Goal: Transaction & Acquisition: Download file/media

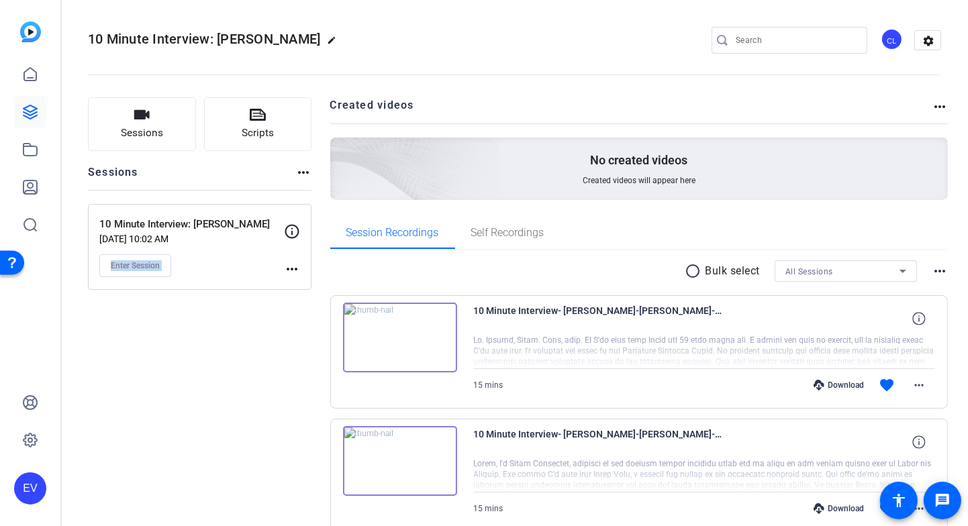
scroll to position [63, 0]
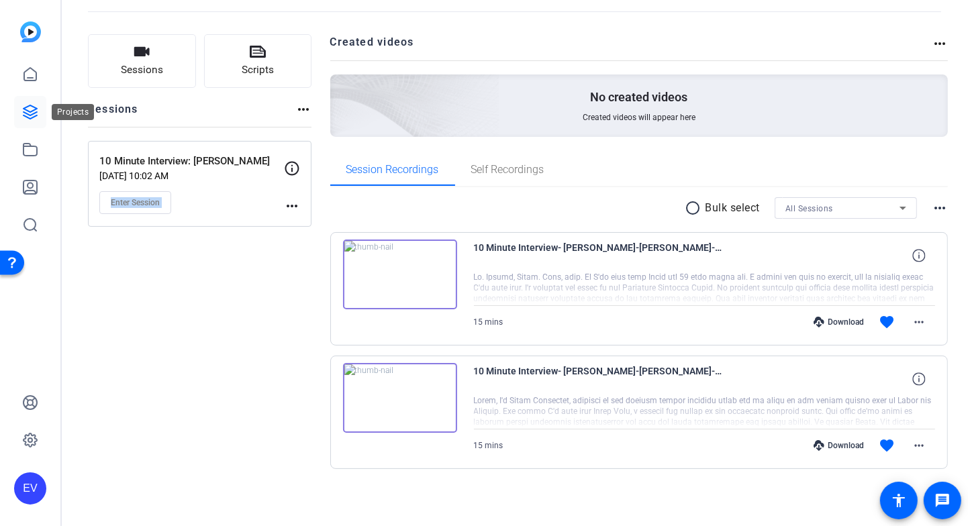
click at [30, 108] on icon at bounding box center [30, 112] width 16 height 16
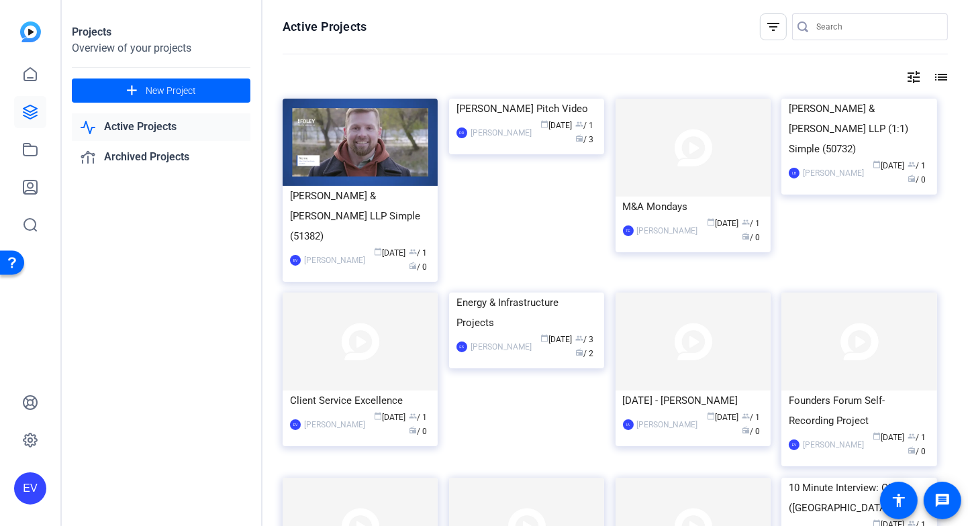
click at [519, 99] on img at bounding box center [526, 99] width 155 height 0
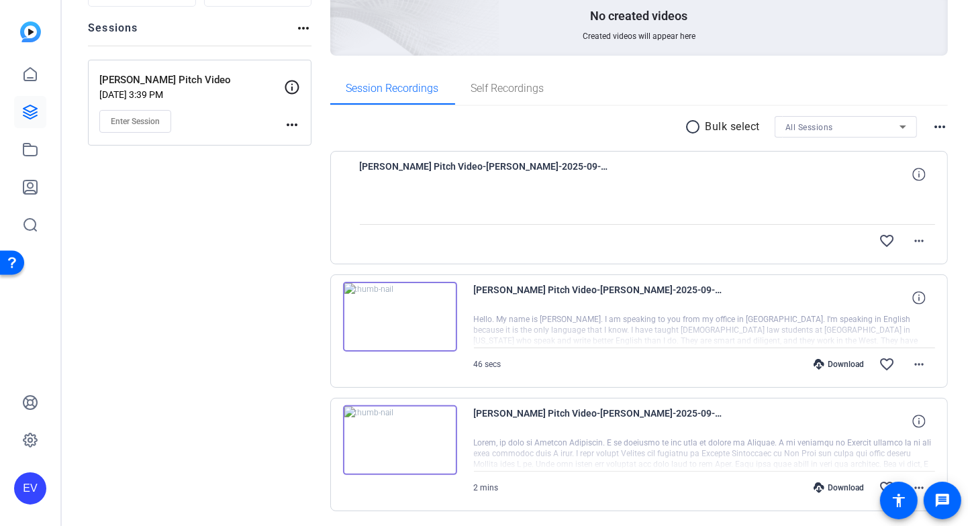
scroll to position [143, 0]
click at [394, 317] on img at bounding box center [400, 318] width 114 height 70
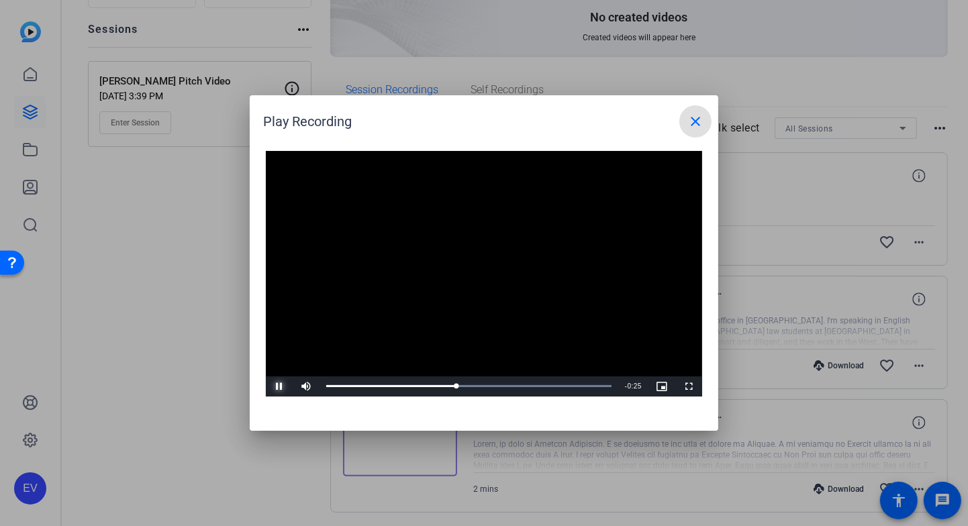
click at [279, 387] on span "Video Player" at bounding box center [279, 387] width 27 height 0
click at [700, 125] on mat-icon "close" at bounding box center [695, 121] width 16 height 16
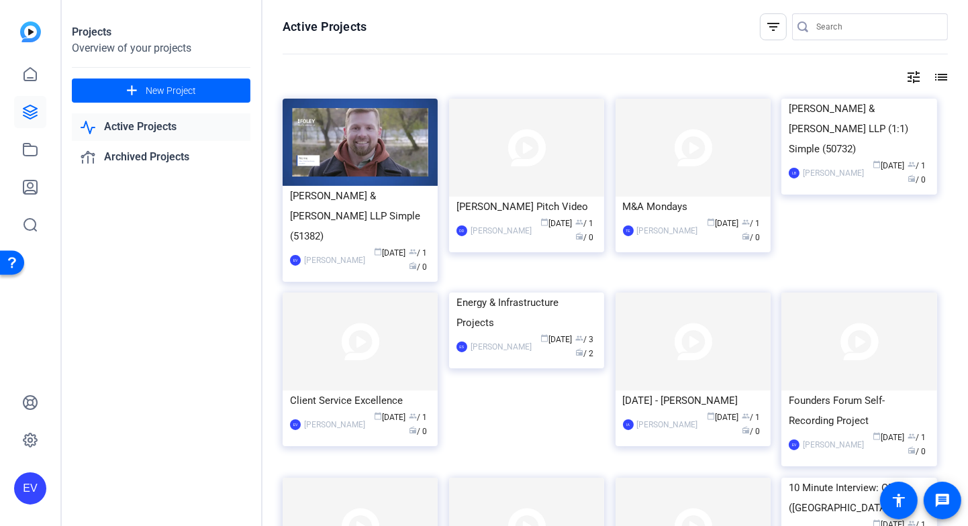
scroll to position [497, 0]
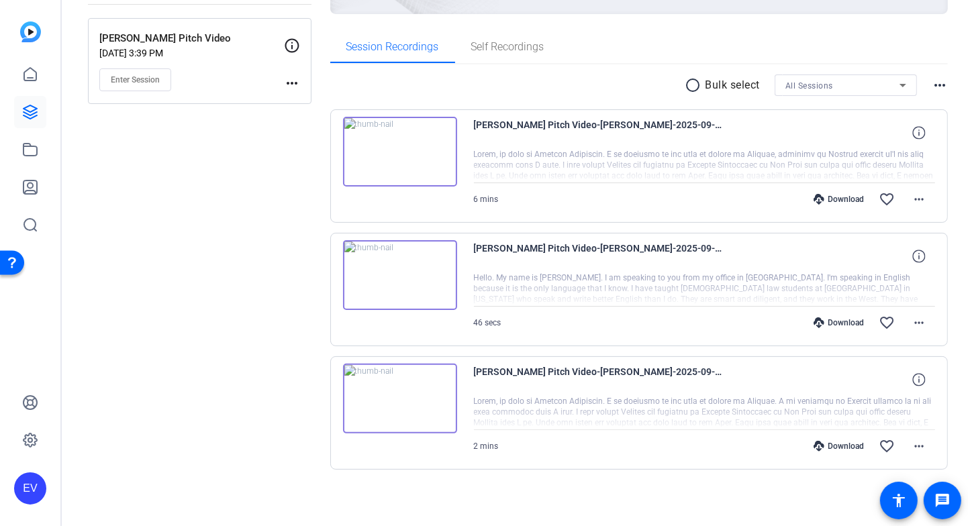
scroll to position [189, 0]
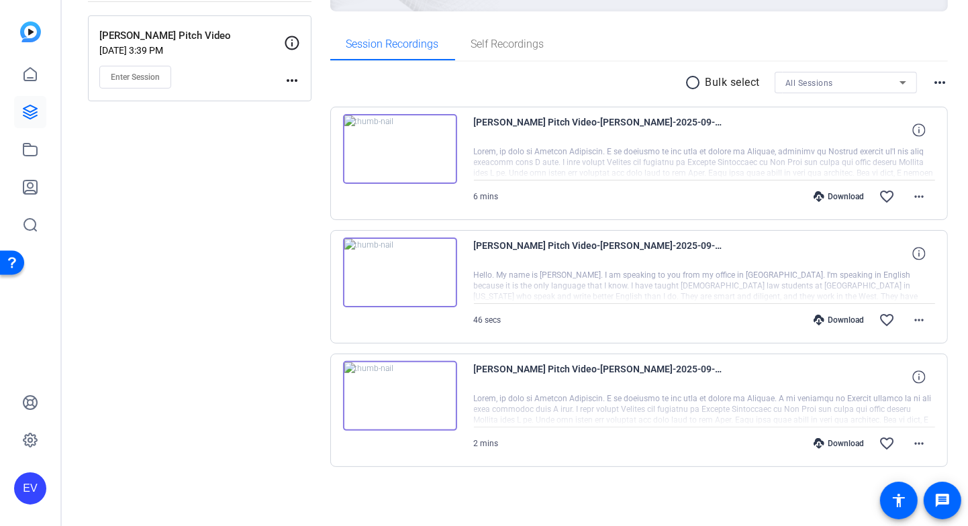
click at [404, 150] on img at bounding box center [400, 149] width 114 height 70
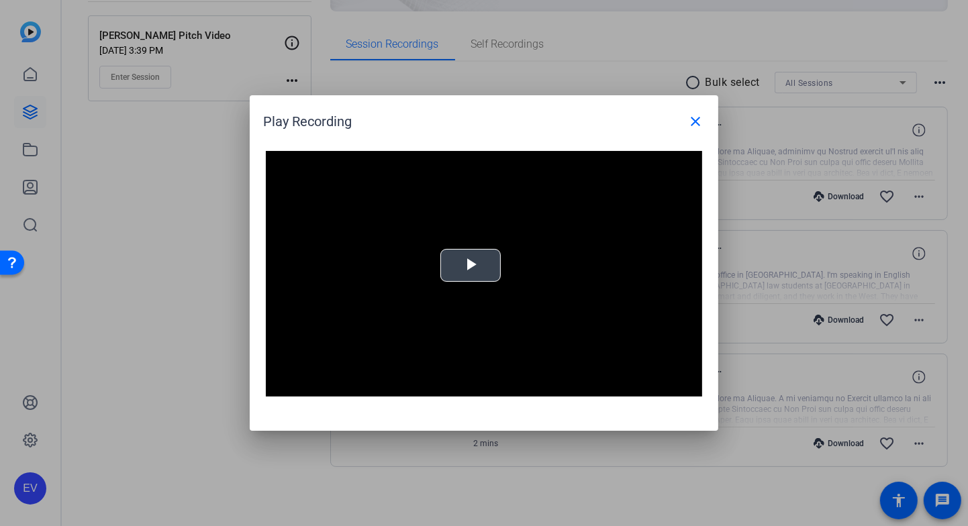
drag, startPoint x: 474, startPoint y: 266, endPoint x: 502, endPoint y: 275, distance: 29.7
click at [470, 266] on span "Video Player" at bounding box center [470, 266] width 0 height 0
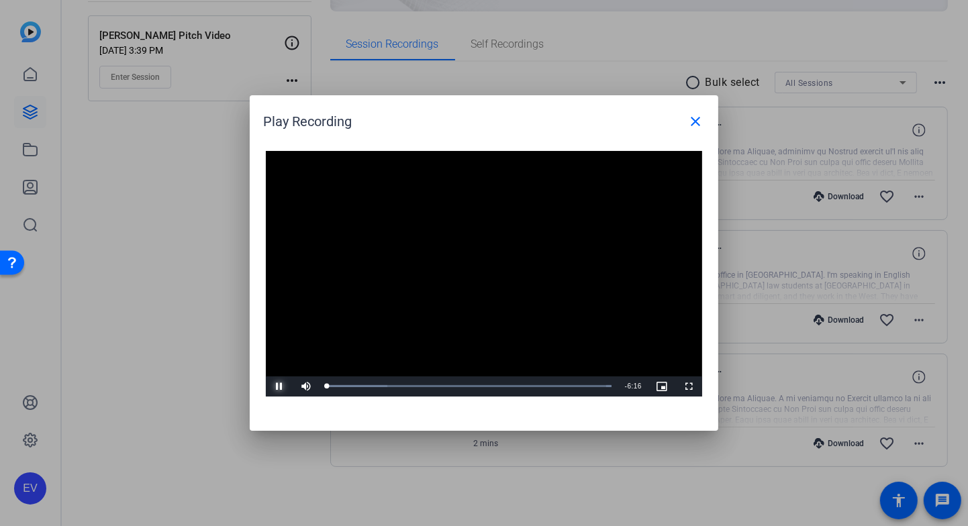
click at [280, 387] on span "Video Player" at bounding box center [279, 387] width 27 height 0
click at [695, 122] on mat-icon "close" at bounding box center [695, 121] width 16 height 16
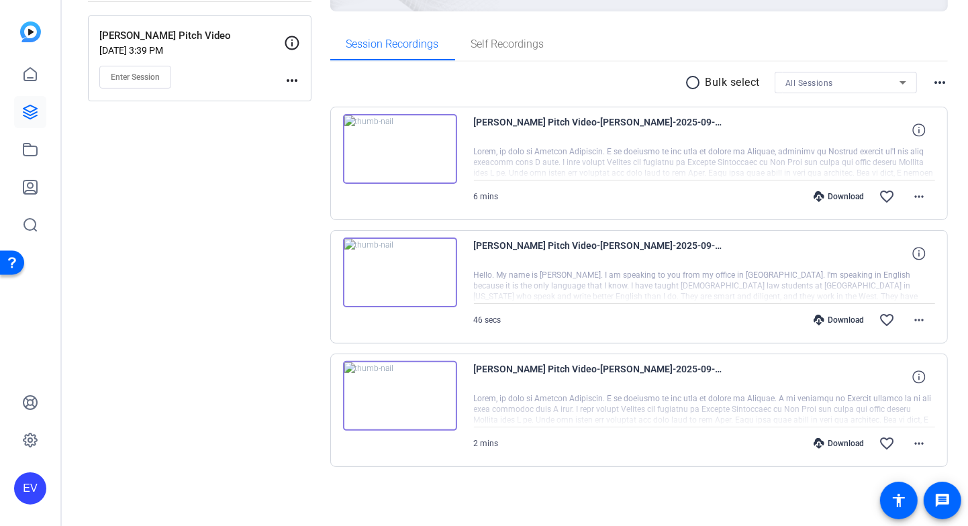
click at [660, 42] on div "Session Recordings Self Recordings" at bounding box center [639, 44] width 618 height 32
click at [303, 134] on div "Sessions Scripts Sessions more_horiz Pat Daugherty Pitch Video Sep 17, 2025 @ 3…" at bounding box center [199, 209] width 223 height 601
click at [297, 144] on div "Sessions Scripts Sessions more_horiz Pat Daugherty Pitch Video Sep 17, 2025 @ 3…" at bounding box center [199, 209] width 223 height 601
click at [305, 142] on div "Sessions Scripts Sessions more_horiz Pat Daugherty Pitch Video Sep 17, 2025 @ 3…" at bounding box center [199, 209] width 223 height 601
click at [283, 141] on div "Sessions Scripts Sessions more_horiz Pat Daugherty Pitch Video Sep 17, 2025 @ 3…" at bounding box center [199, 209] width 223 height 601
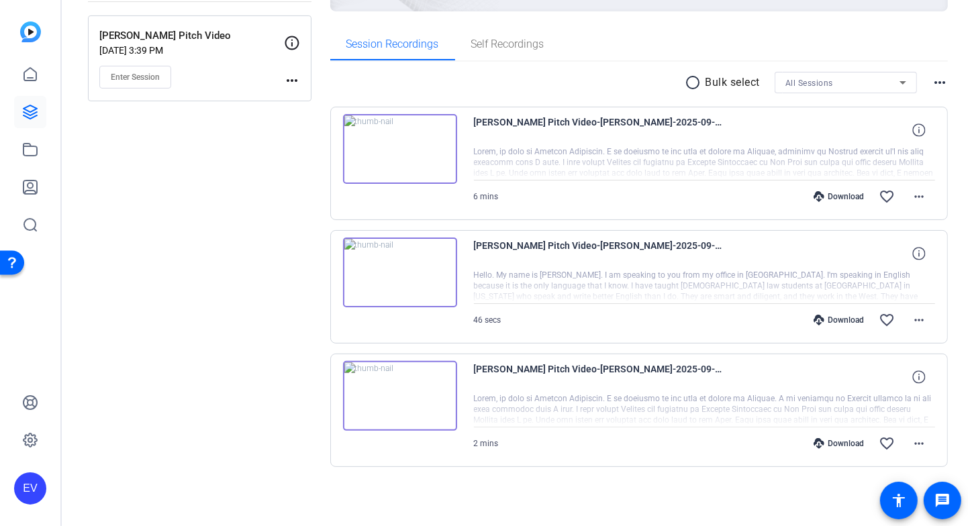
click at [401, 83] on div "radio_button_unchecked Bulk select All Sessions more_horiz" at bounding box center [639, 82] width 618 height 21
click at [259, 155] on div "Sessions Scripts Sessions more_horiz Pat Daugherty Pitch Video Sep 17, 2025 @ 3…" at bounding box center [199, 209] width 223 height 601
click at [248, 142] on div "Sessions Scripts Sessions more_horiz Pat Daugherty Pitch Video Sep 17, 2025 @ 3…" at bounding box center [199, 209] width 223 height 601
click at [920, 197] on mat-icon "more_horiz" at bounding box center [919, 197] width 16 height 16
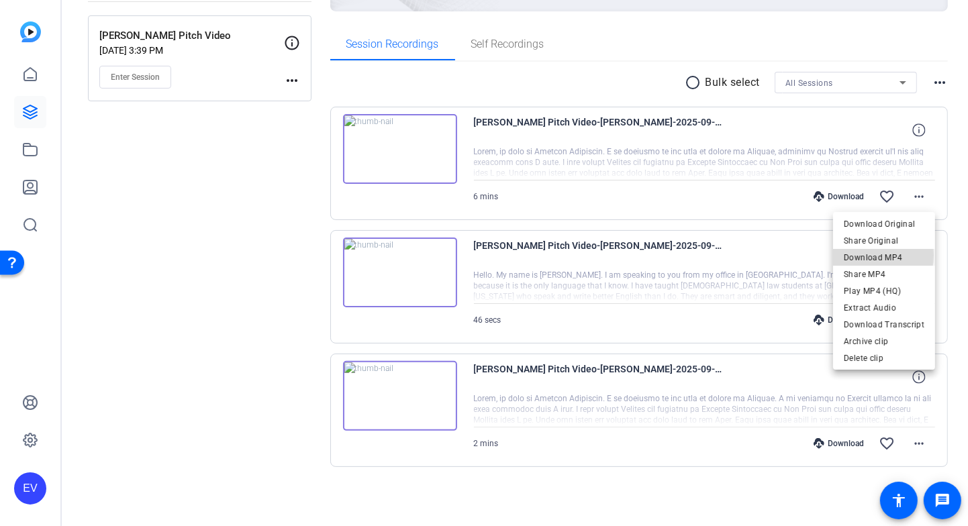
click at [862, 256] on span "Download MP4" at bounding box center [883, 258] width 81 height 16
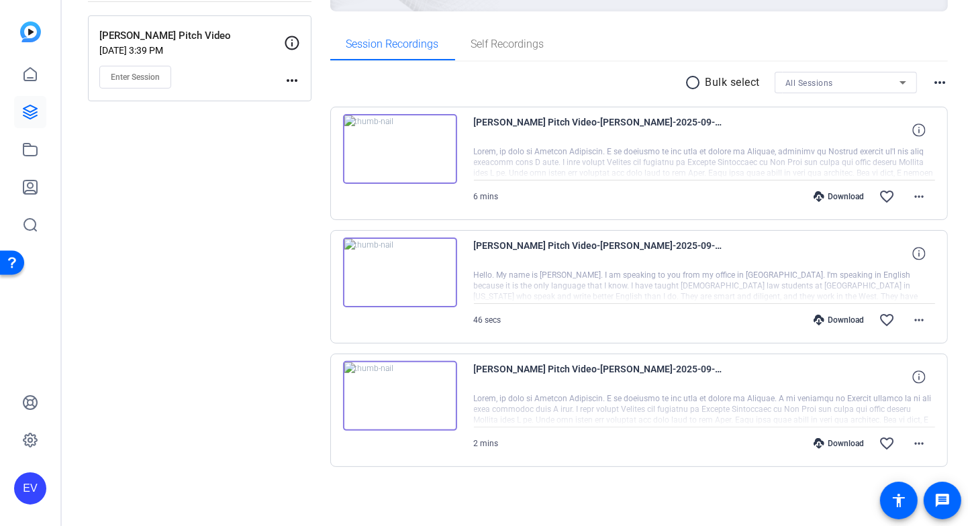
click at [307, 138] on div "Sessions Scripts Sessions more_horiz Pat Daugherty Pitch Video Sep 17, 2025 @ 3…" at bounding box center [199, 209] width 223 height 601
click at [305, 262] on div "Sessions Scripts Sessions more_horiz Pat Daugherty Pitch Video Sep 17, 2025 @ 3…" at bounding box center [199, 209] width 223 height 601
click at [307, 387] on div "Sessions Scripts Sessions more_horiz Pat Daugherty Pitch Video Sep 17, 2025 @ 3…" at bounding box center [199, 209] width 223 height 601
